Goal: Information Seeking & Learning: Learn about a topic

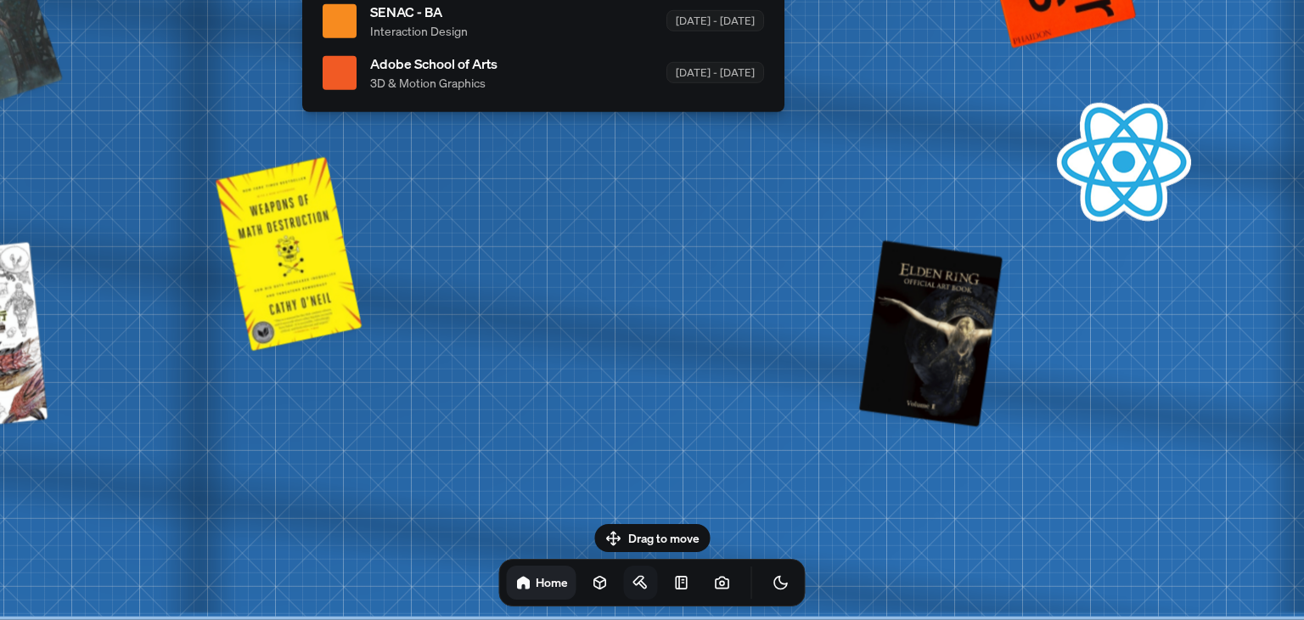
click at [633, 582] on icon at bounding box center [641, 582] width 17 height 17
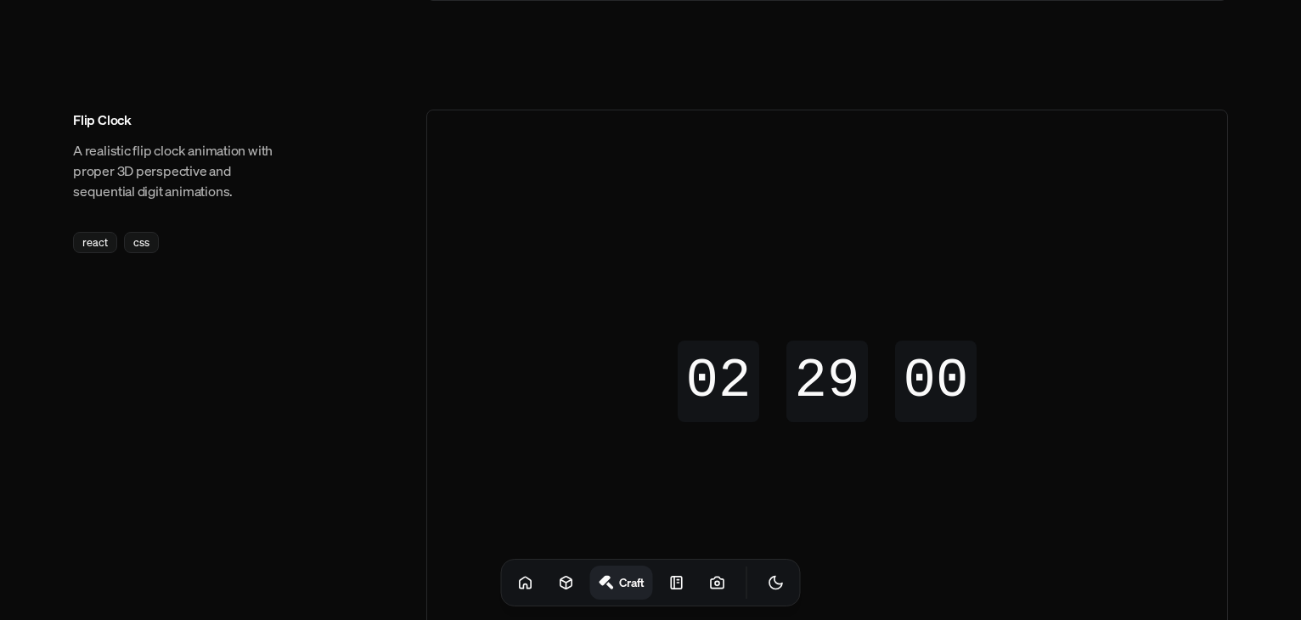
scroll to position [588, 0]
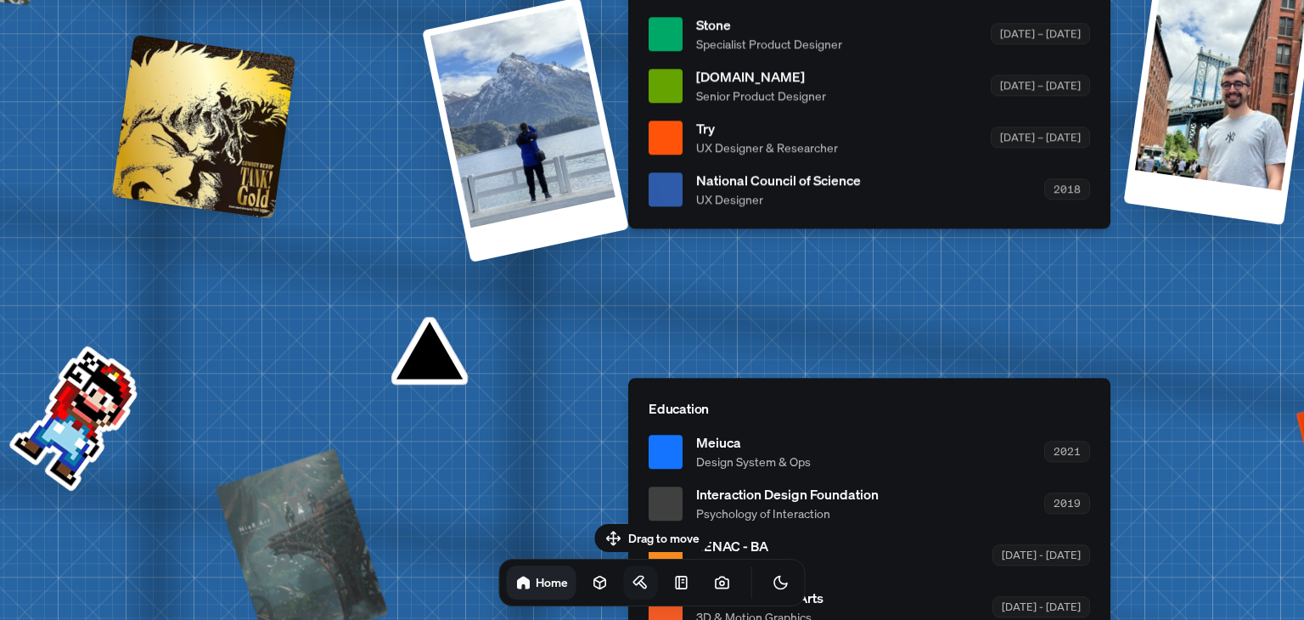
drag, startPoint x: 903, startPoint y: 294, endPoint x: 183, endPoint y: 432, distance: 734.0
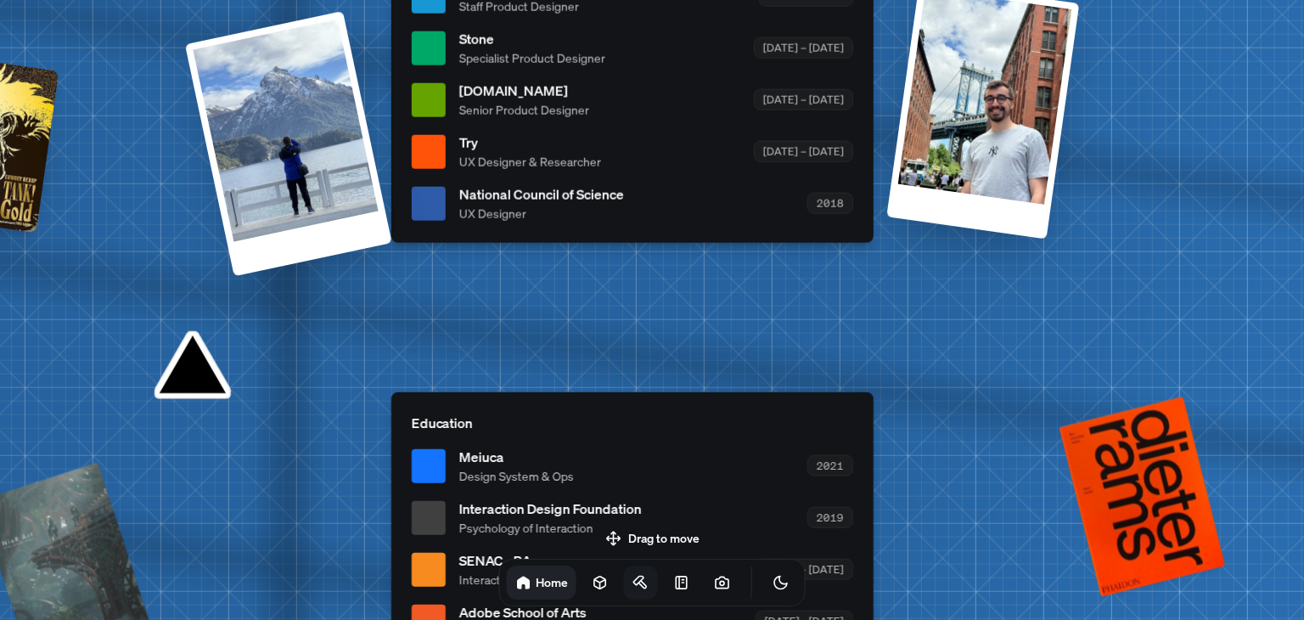
drag, startPoint x: 801, startPoint y: 400, endPoint x: 770, endPoint y: 241, distance: 161.8
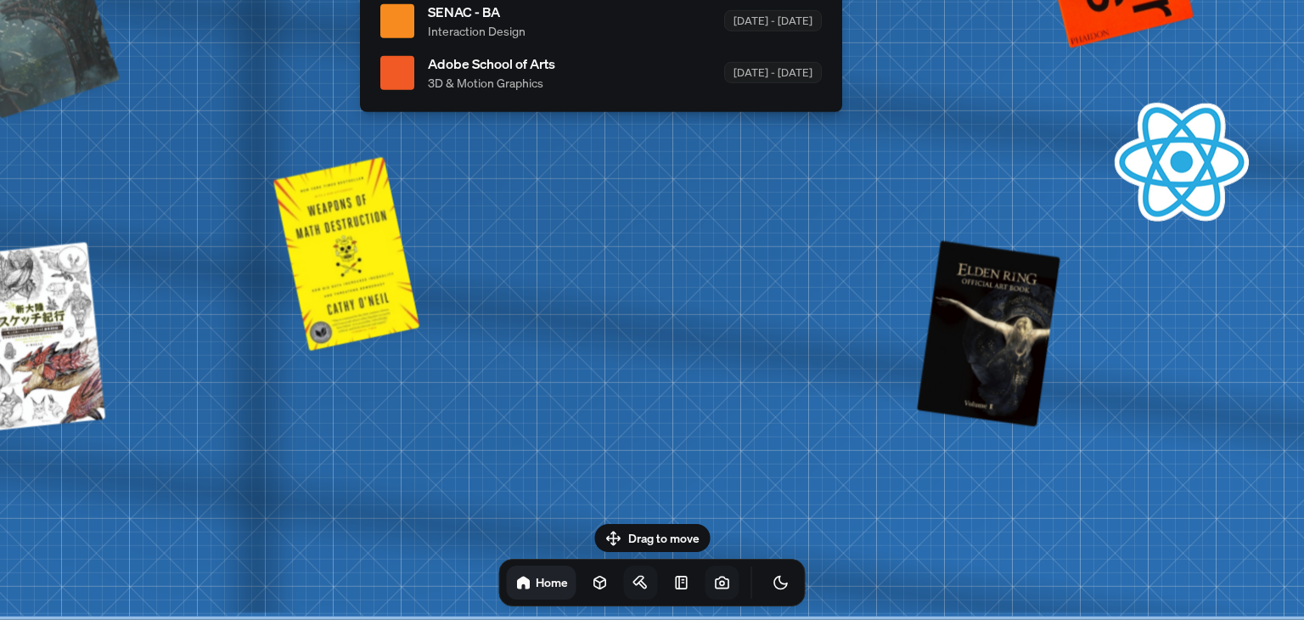
click at [706, 591] on link at bounding box center [723, 582] width 34 height 34
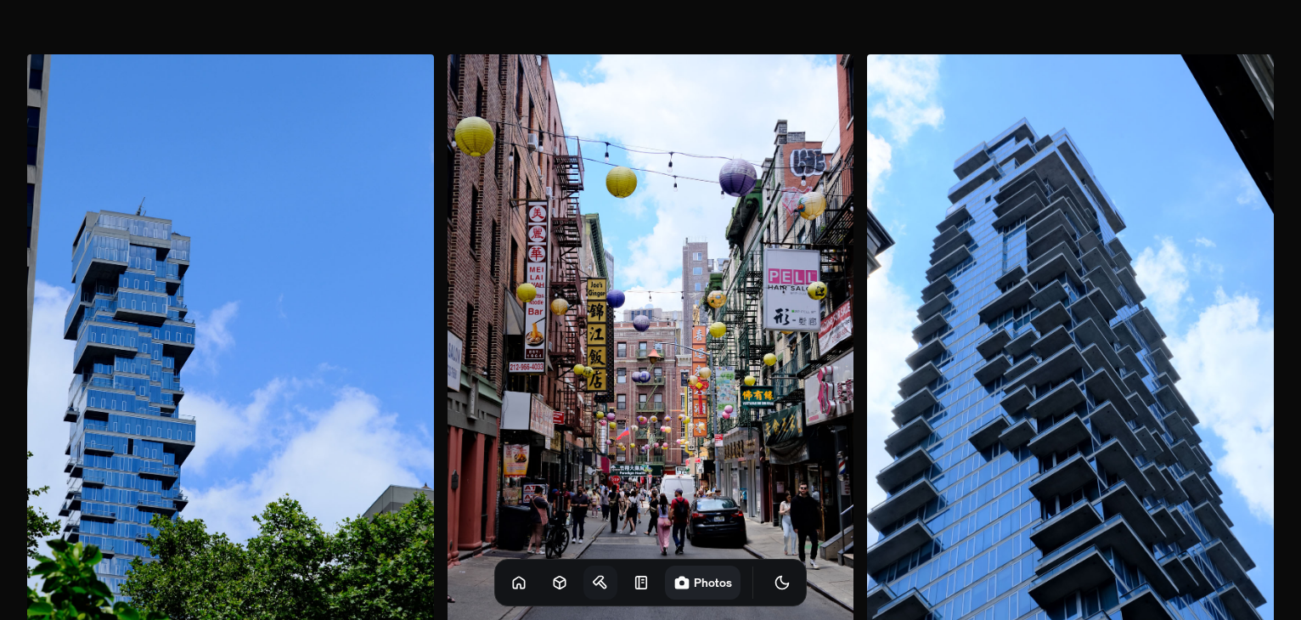
click at [543, 401] on img at bounding box center [650, 359] width 407 height 610
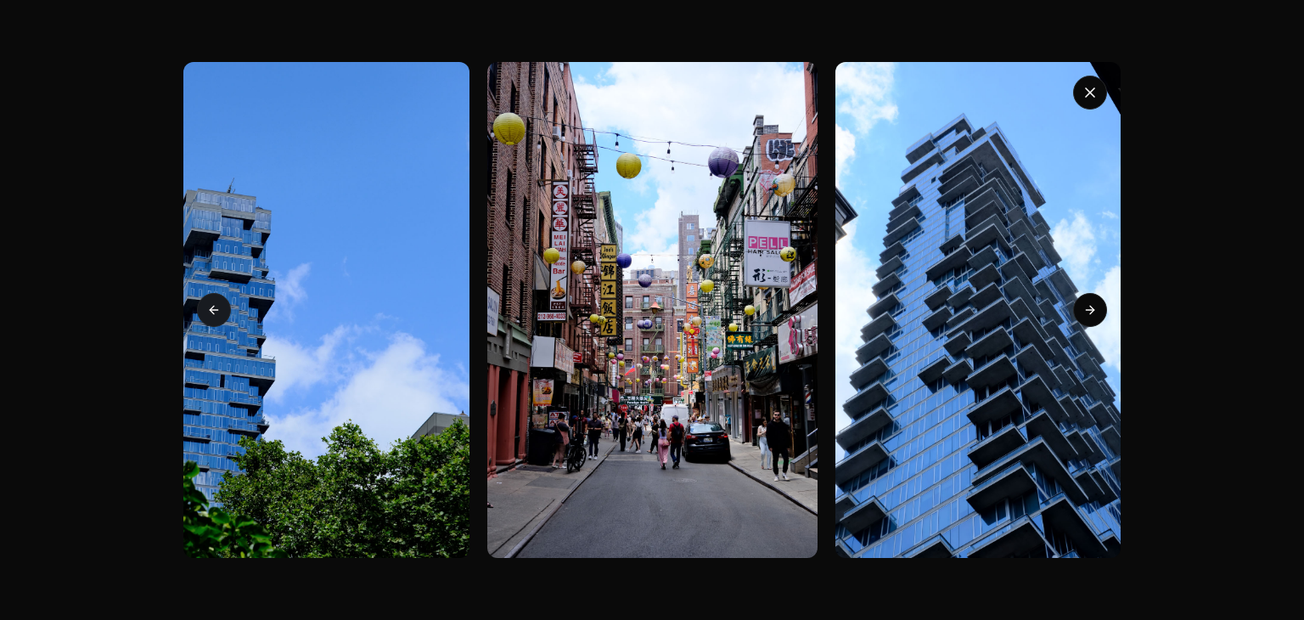
click at [217, 318] on button "Previous slide" at bounding box center [214, 310] width 34 height 34
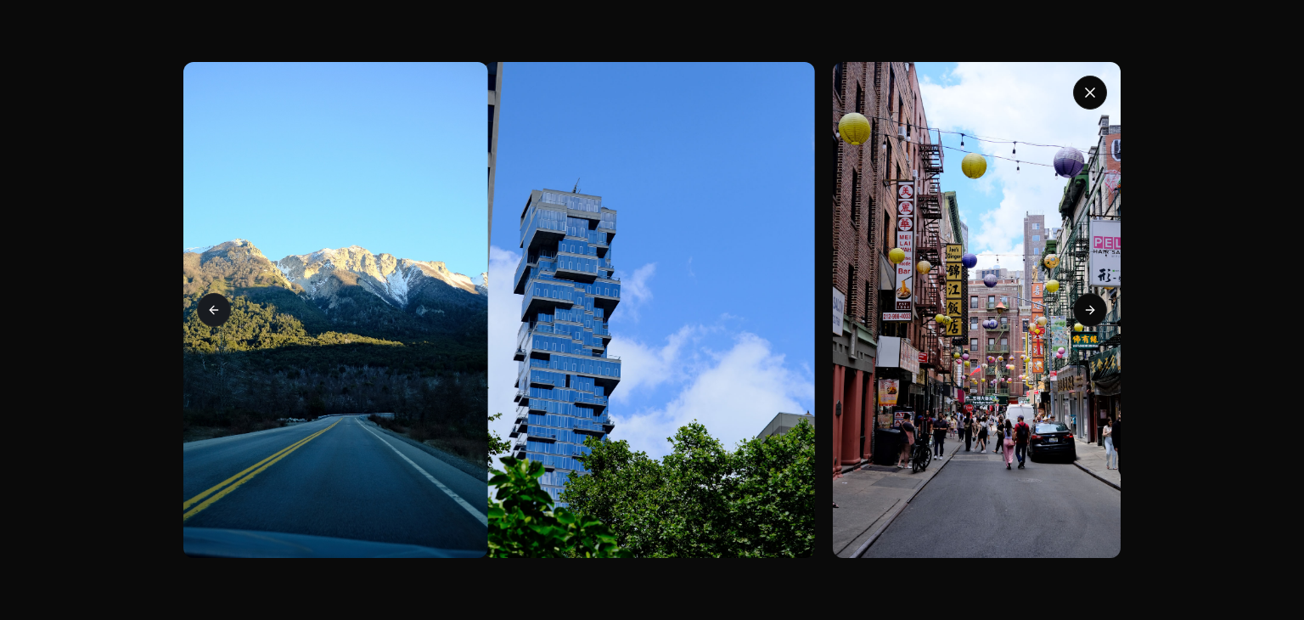
click at [217, 318] on button "Previous slide" at bounding box center [214, 310] width 34 height 34
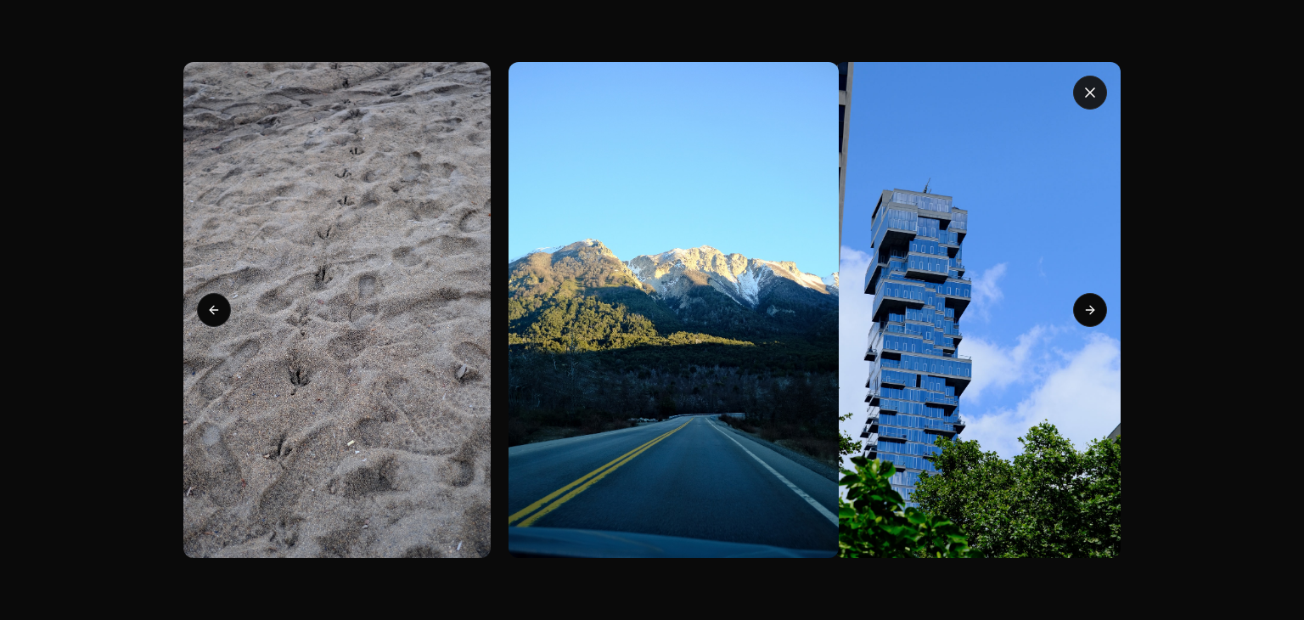
click at [1088, 92] on icon "button" at bounding box center [1090, 92] width 8 height 8
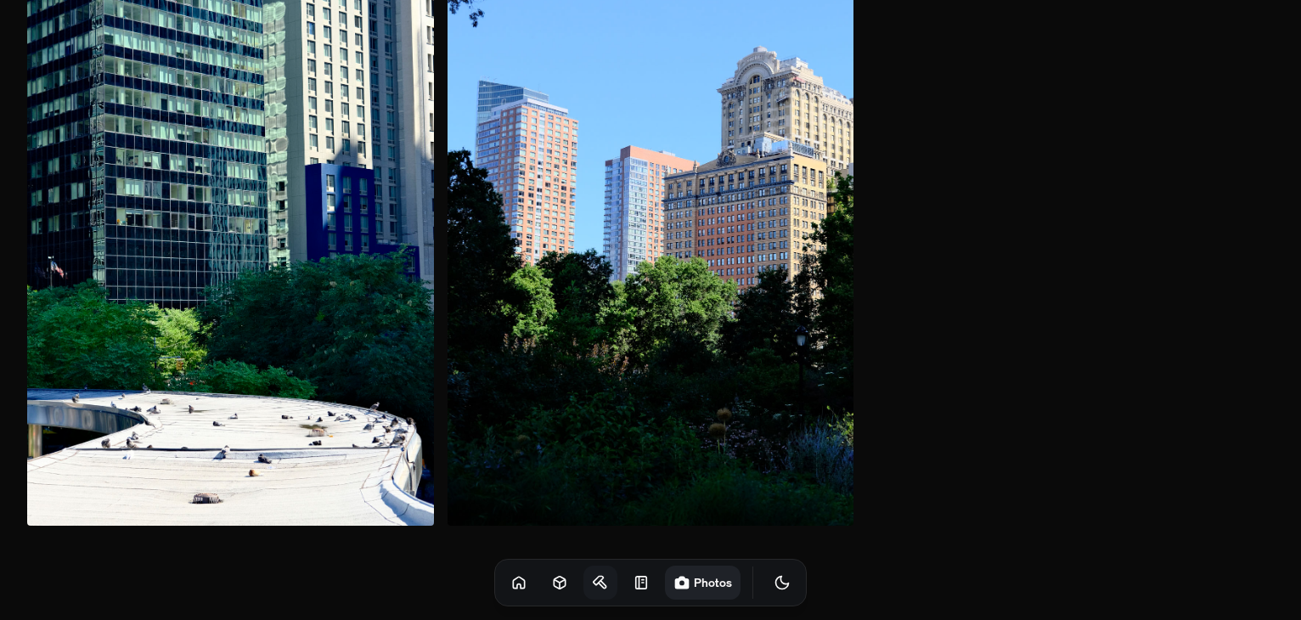
scroll to position [2639, 0]
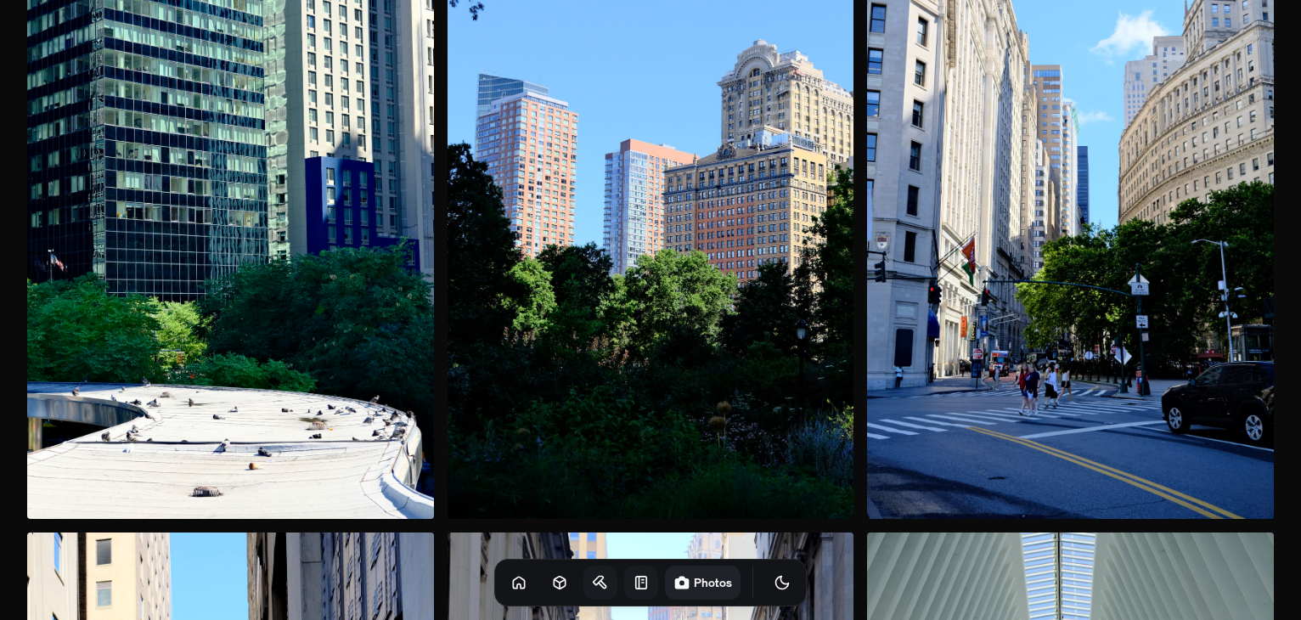
click at [636, 588] on icon at bounding box center [641, 582] width 11 height 12
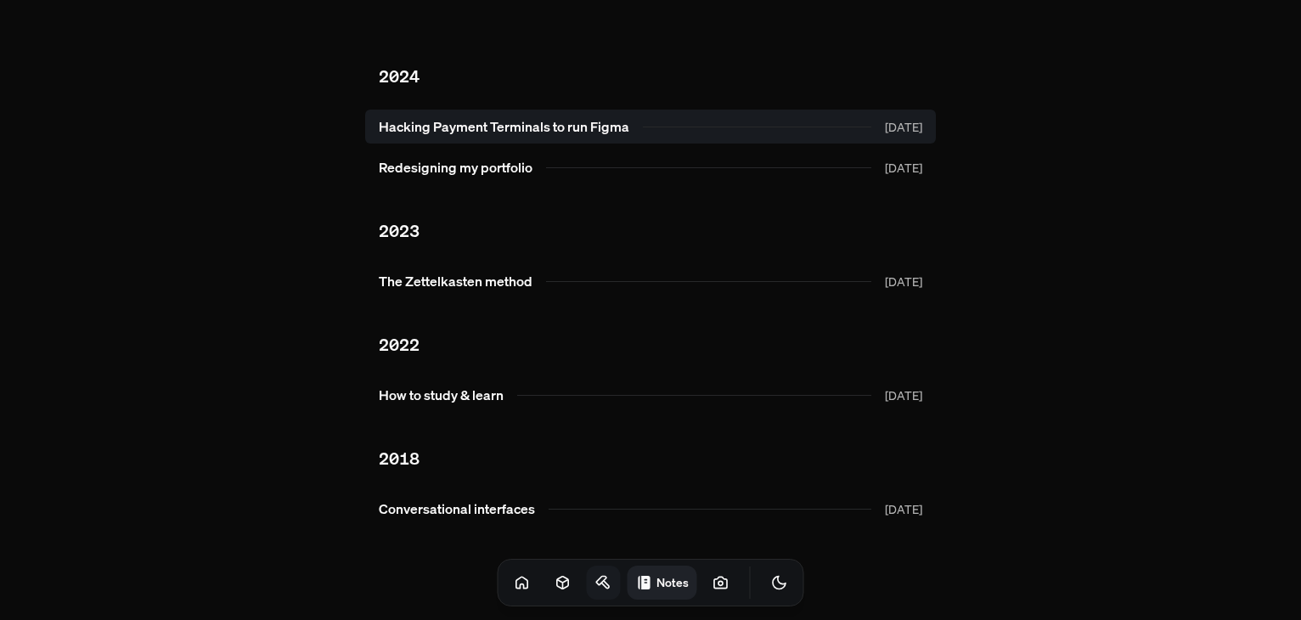
scroll to position [17, 0]
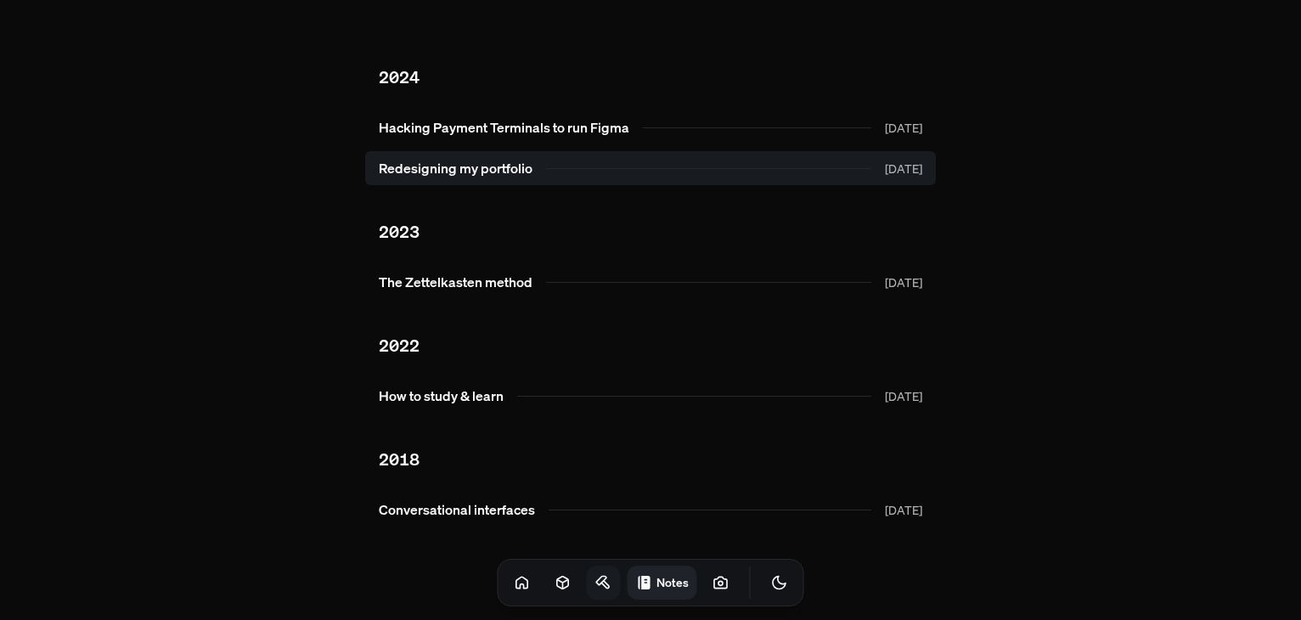
click at [477, 161] on link "Redesigning my portfolio [DATE]" at bounding box center [650, 168] width 571 height 34
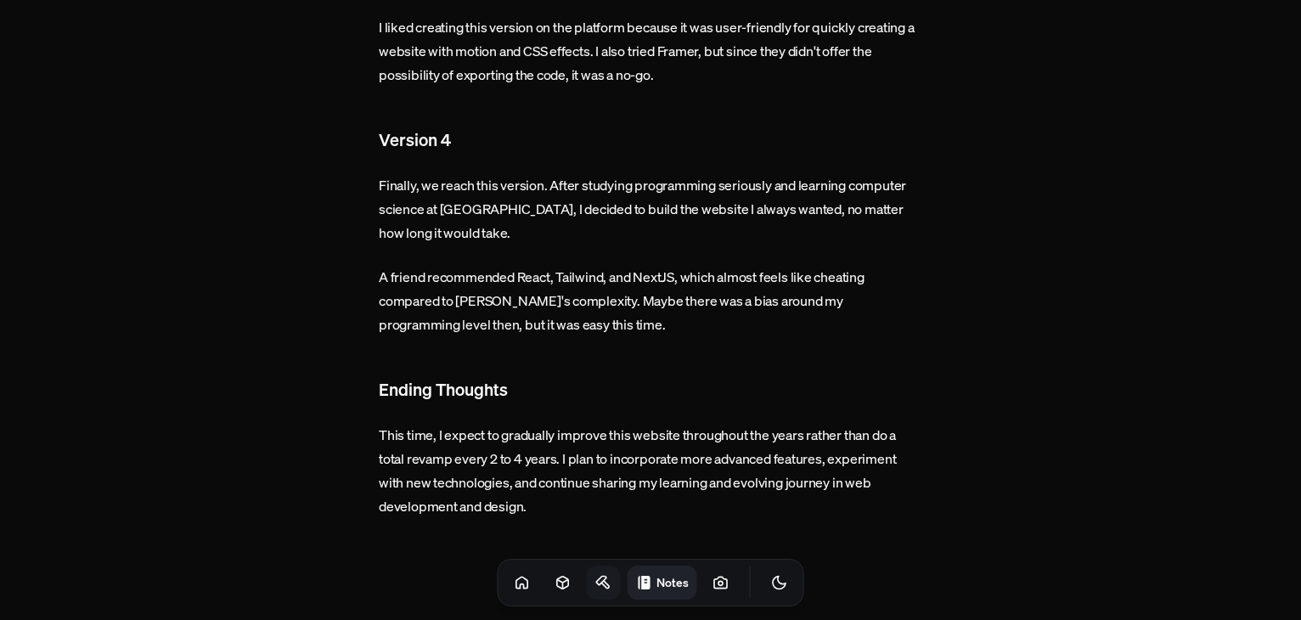
scroll to position [2189, 0]
click at [0, 0] on icon "Toggle Audio" at bounding box center [0, 0] width 0 height 0
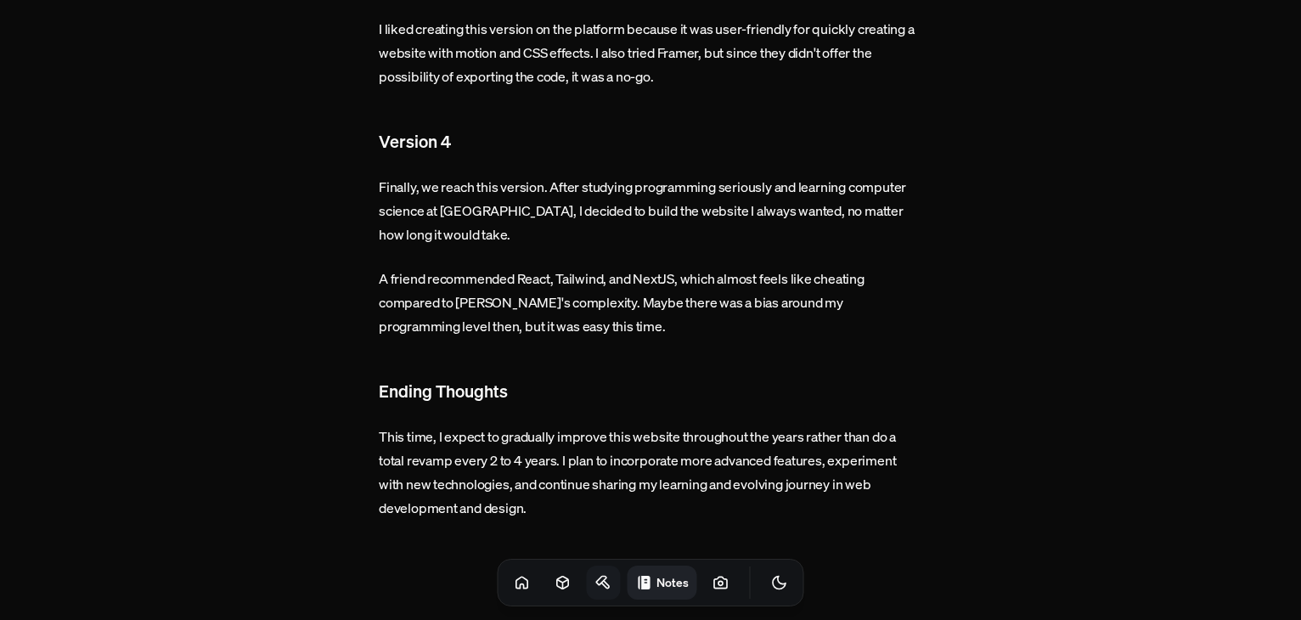
click at [0, 0] on icon "Toggle Audio" at bounding box center [0, 0] width 0 height 0
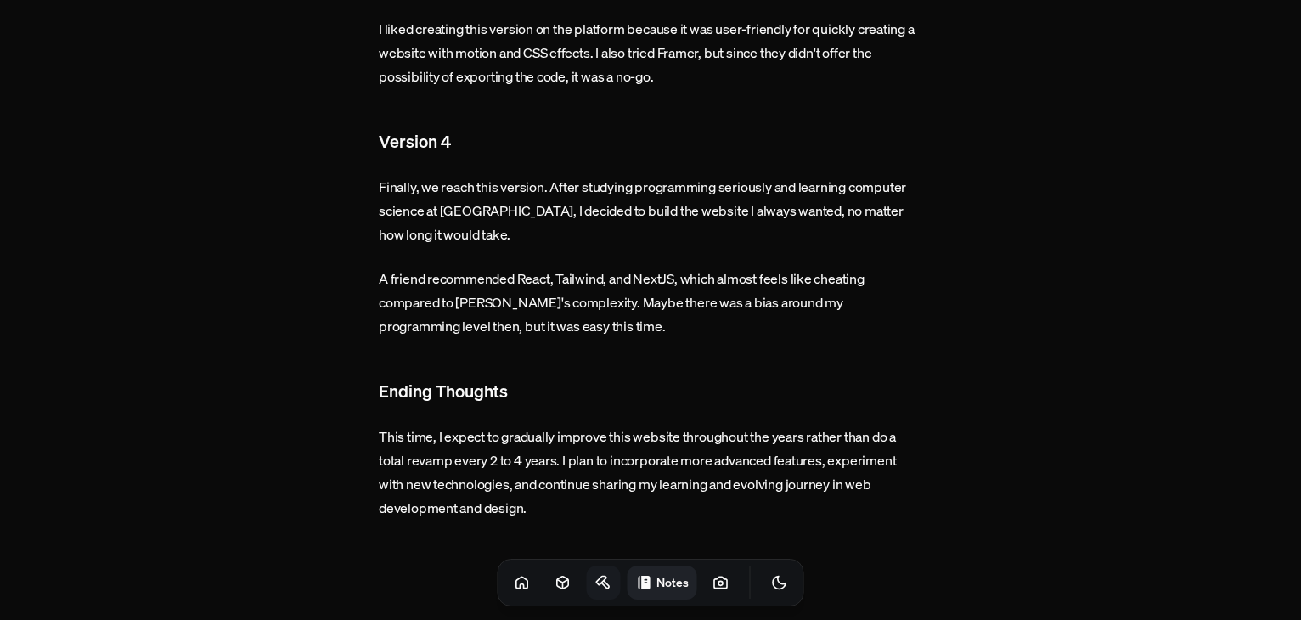
click at [0, 0] on icon "Toggle Audio" at bounding box center [0, 0] width 0 height 0
